Goal: Find specific page/section: Find specific page/section

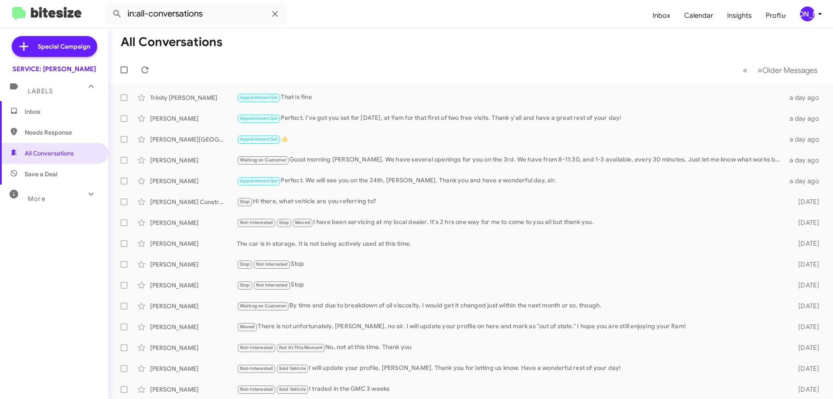
click at [46, 109] on span "Inbox" at bounding box center [62, 111] width 74 height 9
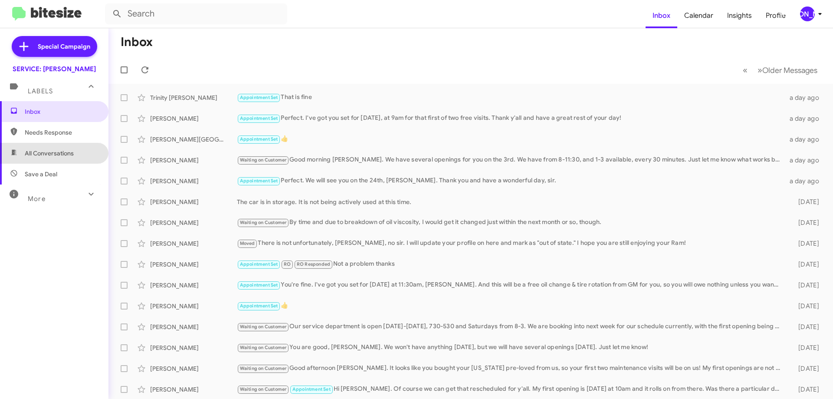
click at [56, 148] on span "All Conversations" at bounding box center [54, 153] width 108 height 21
type input "in:all-conversations"
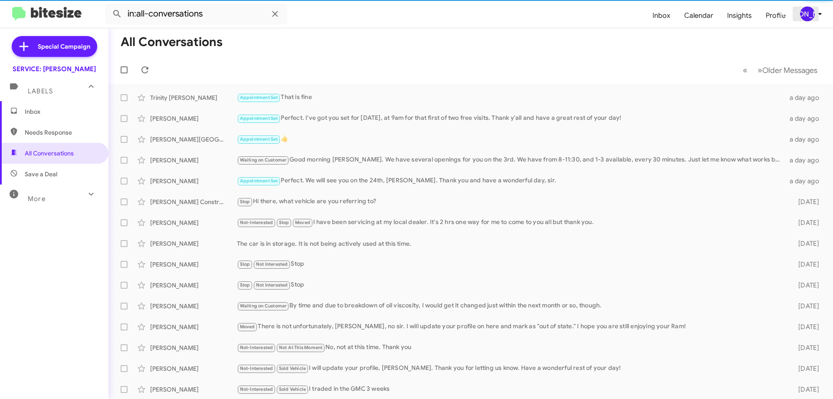
click at [816, 14] on icon at bounding box center [820, 14] width 10 height 10
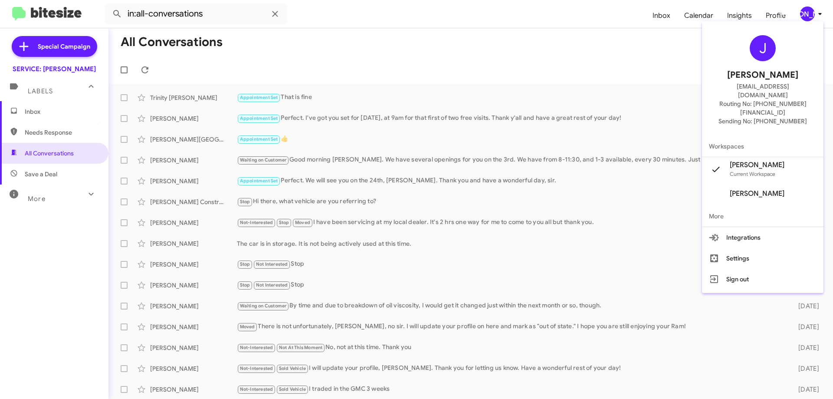
click at [816, 13] on div at bounding box center [416, 199] width 833 height 399
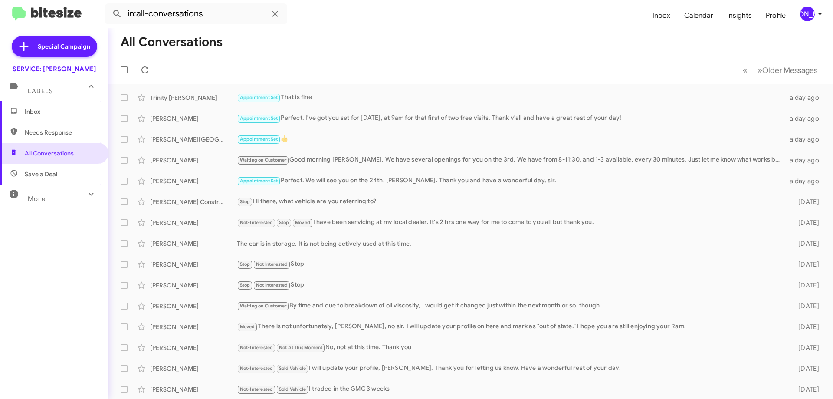
click at [620, 35] on mat-toolbar-row "All Conversations" at bounding box center [470, 42] width 725 height 28
click at [809, 19] on div "[PERSON_NAME]" at bounding box center [807, 14] width 15 height 15
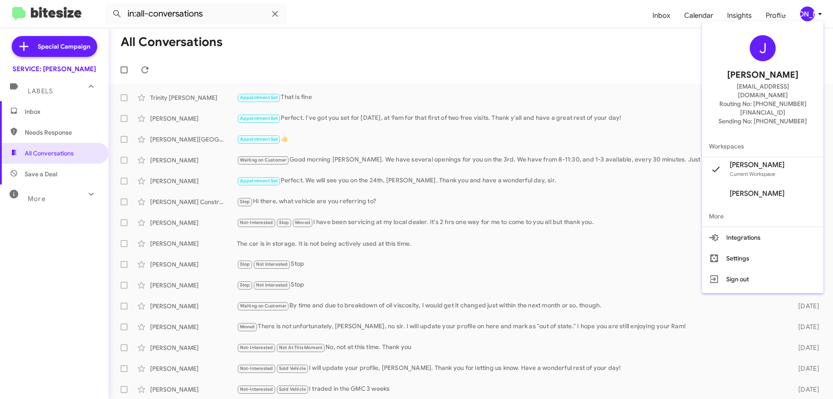
click at [809, 19] on div at bounding box center [416, 199] width 833 height 399
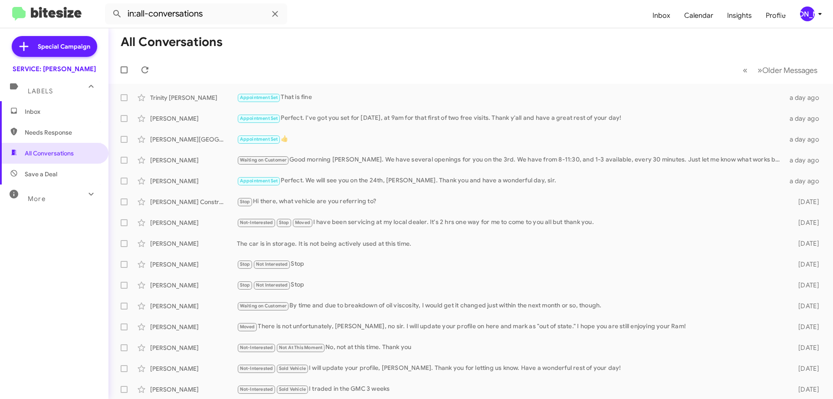
click at [545, 32] on mat-toolbar-row "All Conversations" at bounding box center [470, 42] width 725 height 28
click at [145, 64] on button at bounding box center [144, 69] width 17 height 17
